Goal: Task Accomplishment & Management: Use online tool/utility

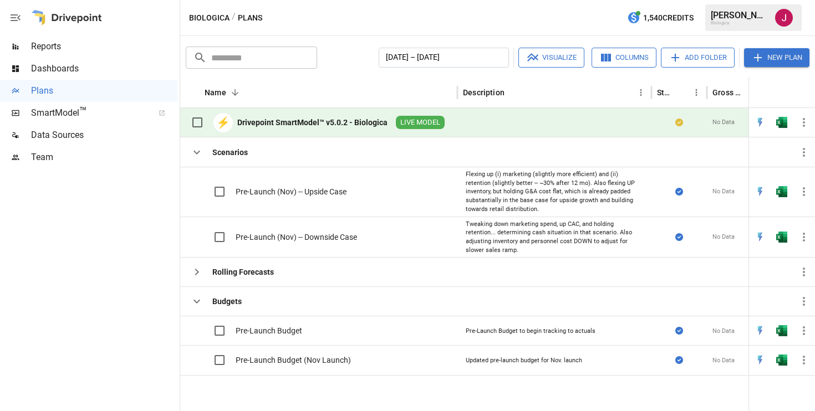
click at [264, 120] on div "Drivepoint SmartModel™ v5.0.2 - Biologica" at bounding box center [312, 122] width 150 height 11
click at [801, 121] on icon "button" at bounding box center [803, 122] width 13 height 13
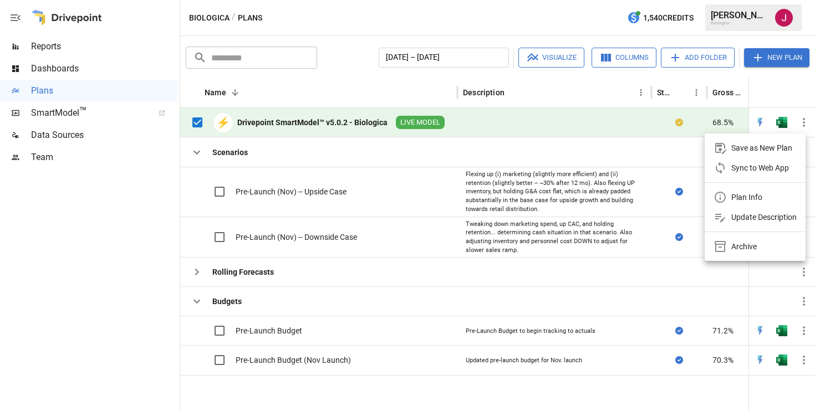
click at [344, 175] on div at bounding box center [407, 205] width 815 height 411
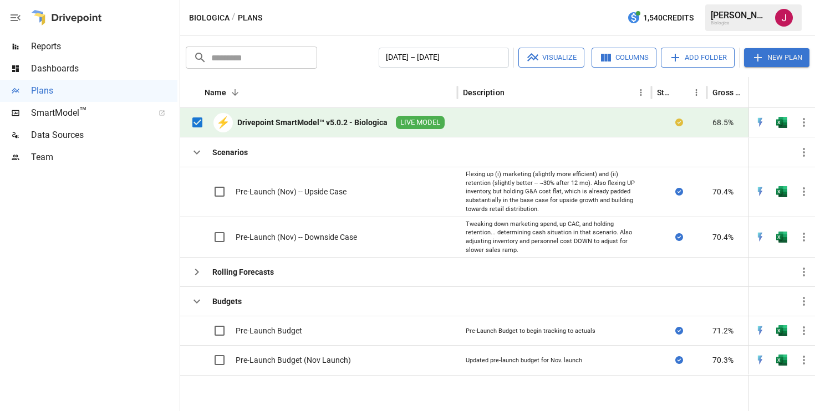
click at [299, 122] on div "Drivepoint SmartModel™ v5.0.2 - Biologica" at bounding box center [312, 122] width 150 height 11
click at [328, 126] on div "Drivepoint SmartModel™ v5.0.2 - Biologica" at bounding box center [312, 122] width 150 height 11
click at [399, 206] on div "Pre-Launch (Nov) -- Upside Case" at bounding box center [318, 192] width 277 height 50
click at [374, 122] on div "Drivepoint SmartModel™ v5.0.2 - Biologica" at bounding box center [312, 122] width 150 height 11
click at [377, 81] on div "Name 2" at bounding box center [328, 92] width 247 height 30
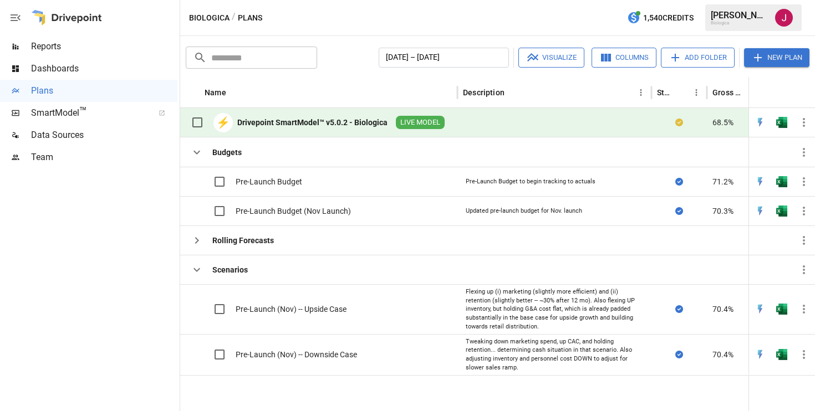
click at [305, 126] on div "Drivepoint SmartModel™ v5.0.2 - Biologica" at bounding box center [312, 122] width 150 height 11
click at [282, 120] on div "Drivepoint SmartModel™ v5.0.2 - Biologica" at bounding box center [312, 122] width 150 height 11
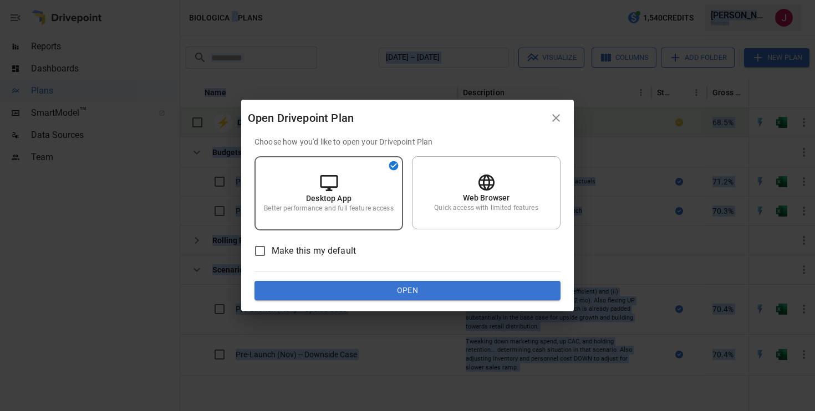
click at [282, 120] on div "Open Drivepoint Plan" at bounding box center [396, 118] width 297 height 18
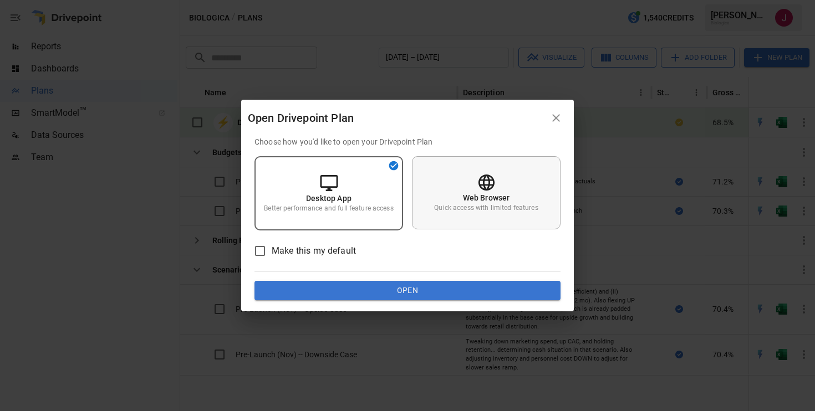
click at [444, 215] on div "Web Browser Quick access with limited features" at bounding box center [486, 192] width 149 height 73
click at [352, 197] on div "Desktop App Better performance and full feature access" at bounding box center [328, 192] width 149 height 73
click at [362, 292] on button "Open" at bounding box center [407, 291] width 306 height 20
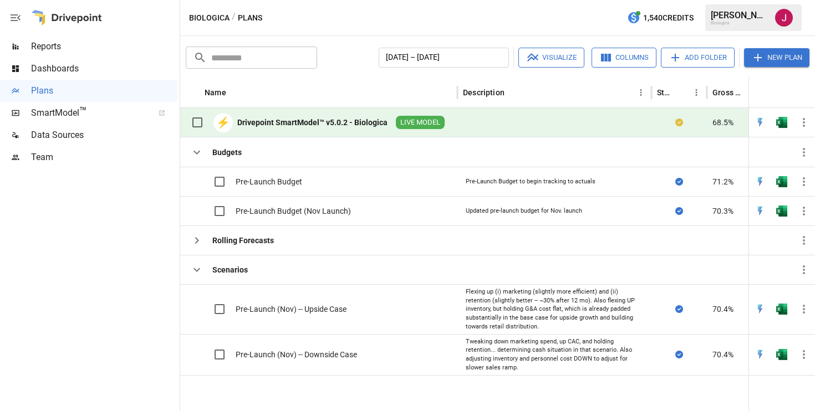
click at [308, 124] on div "Drivepoint SmartModel™ v5.0.2 - Biologica" at bounding box center [312, 122] width 150 height 11
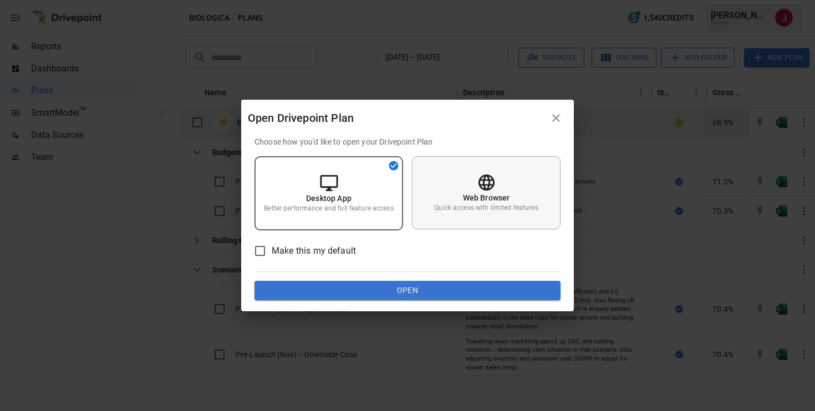
click at [447, 188] on div "Web Browser Quick access with limited features" at bounding box center [486, 192] width 149 height 73
click at [411, 290] on button "Open" at bounding box center [407, 291] width 306 height 20
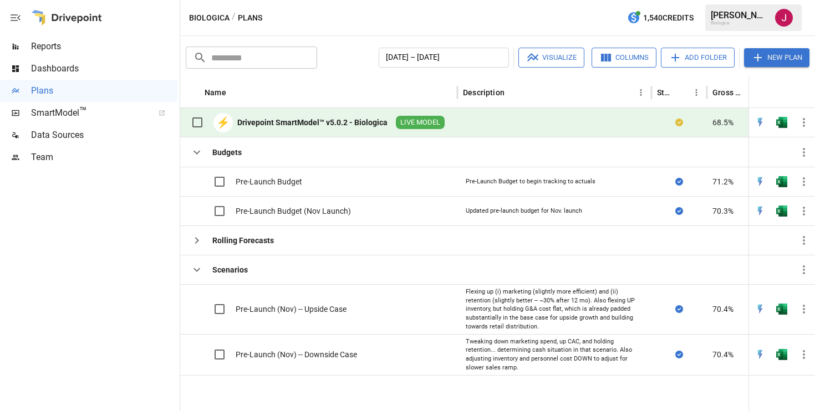
click at [300, 125] on div "Drivepoint SmartModel™ v5.0.2 - Biologica" at bounding box center [312, 122] width 150 height 11
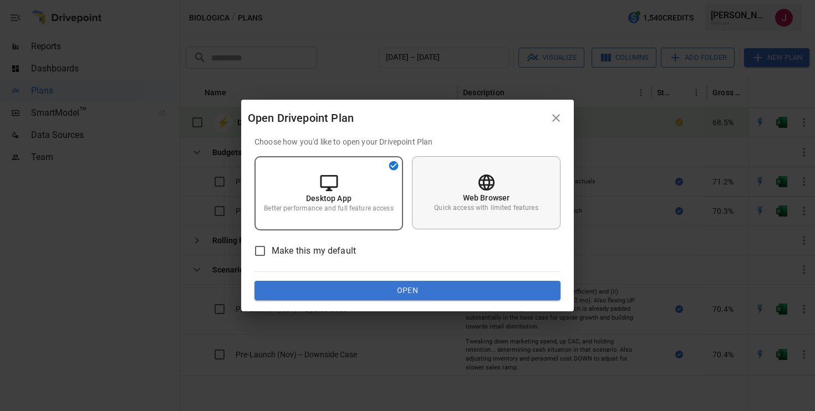
click at [463, 201] on p "Web Browser" at bounding box center [486, 197] width 47 height 11
click at [349, 201] on p "Desktop App" at bounding box center [328, 197] width 45 height 11
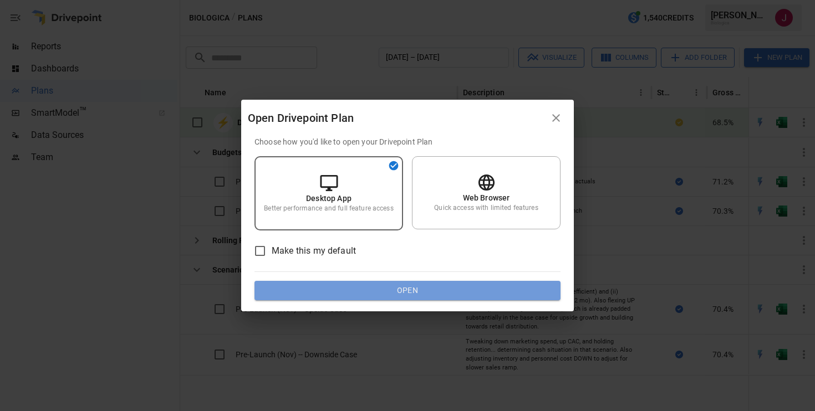
click at [336, 292] on button "Open" at bounding box center [407, 291] width 306 height 20
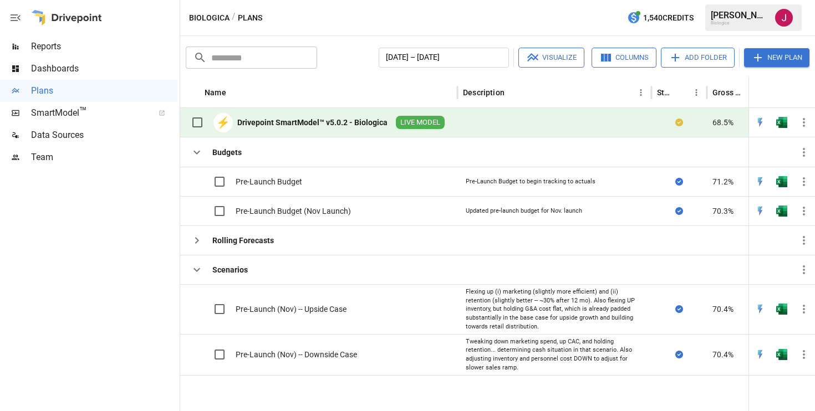
click at [328, 73] on div "​ ​ [DATE] – [DATE] Visualize Columns Add Folder New Plan Name Description Stat…" at bounding box center [497, 223] width 635 height 375
click at [319, 120] on div "Drivepoint SmartModel™ v5.0.2 - Biologica" at bounding box center [312, 122] width 150 height 11
